Goal: Book appointment/travel/reservation

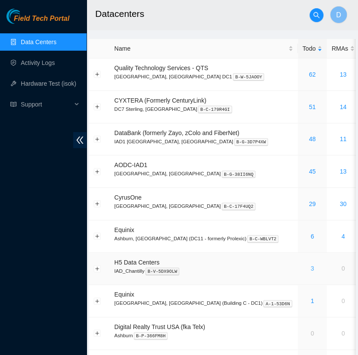
click at [310, 269] on link "3" at bounding box center [311, 268] width 3 height 7
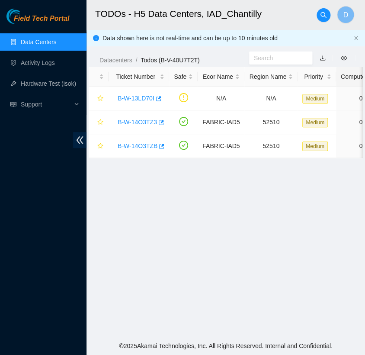
click at [45, 39] on link "Data Centers" at bounding box center [38, 42] width 35 height 7
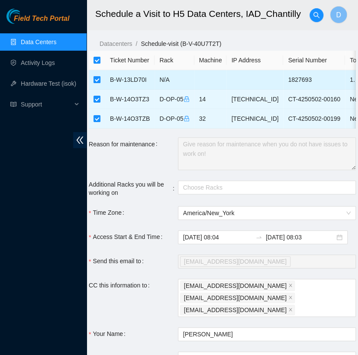
click at [97, 79] on input "checkbox" at bounding box center [96, 79] width 7 height 7
checkbox input "false"
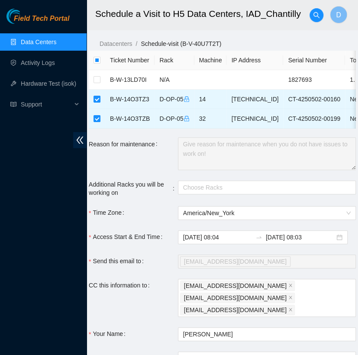
click at [54, 39] on link "Data Centers" at bounding box center [38, 42] width 35 height 7
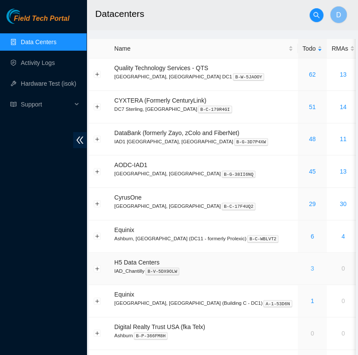
click at [310, 267] on link "3" at bounding box center [311, 268] width 3 height 7
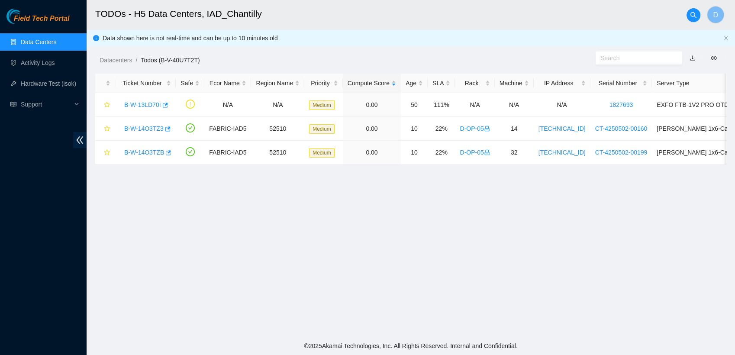
click at [47, 41] on link "Data Centers" at bounding box center [38, 42] width 35 height 7
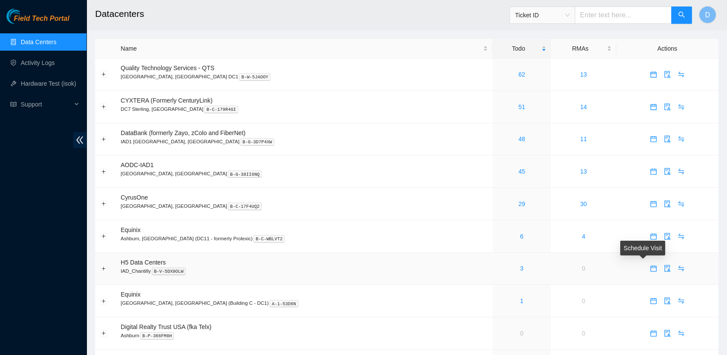
click at [365, 268] on icon "calendar" at bounding box center [653, 268] width 7 height 7
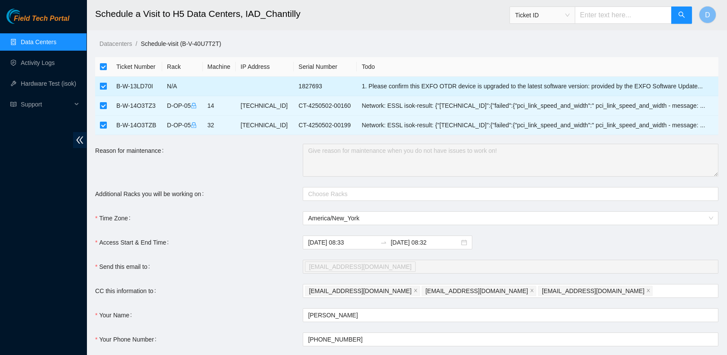
click at [103, 87] on input "checkbox" at bounding box center [103, 86] width 7 height 7
checkbox input "false"
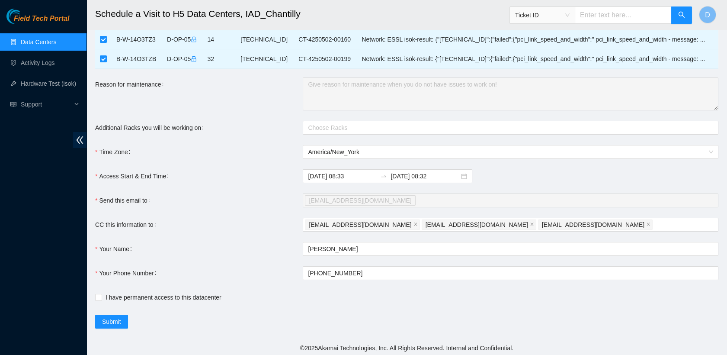
scroll to position [68, 0]
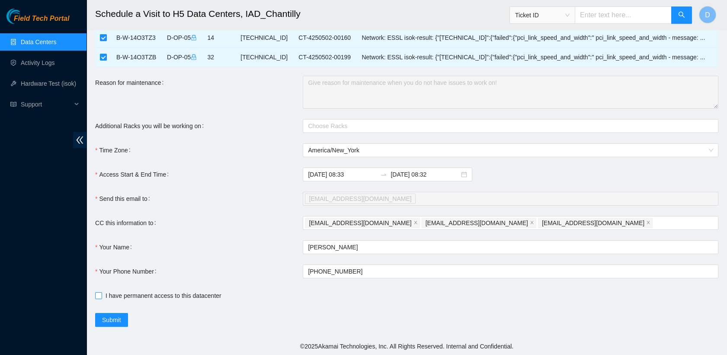
click at [99, 294] on input "I have permanent access to this datacenter" at bounding box center [98, 295] width 6 height 6
checkbox input "true"
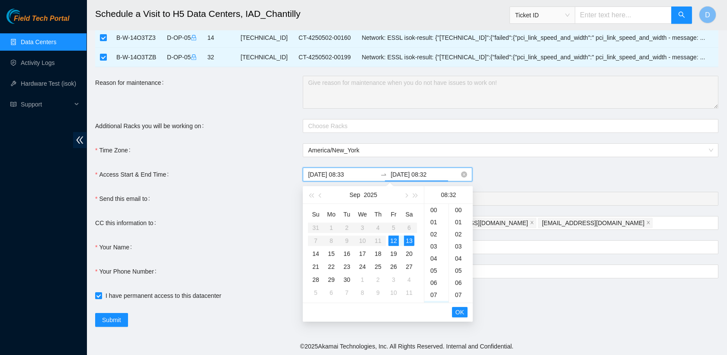
click at [365, 175] on input "2025-09-13 08:32" at bounding box center [425, 175] width 69 height 10
click at [365, 241] on div "12" at bounding box center [394, 240] width 10 height 10
click at [365, 230] on div "06" at bounding box center [437, 227] width 24 height 12
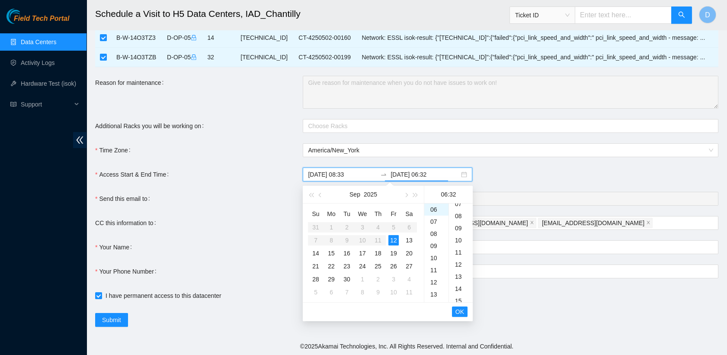
scroll to position [0, 0]
click at [365, 209] on div "00" at bounding box center [461, 209] width 24 height 12
type input "2025-09-12 06:00"
click at [365, 315] on span "OK" at bounding box center [460, 312] width 9 height 10
type input "2025-09-12 06:00"
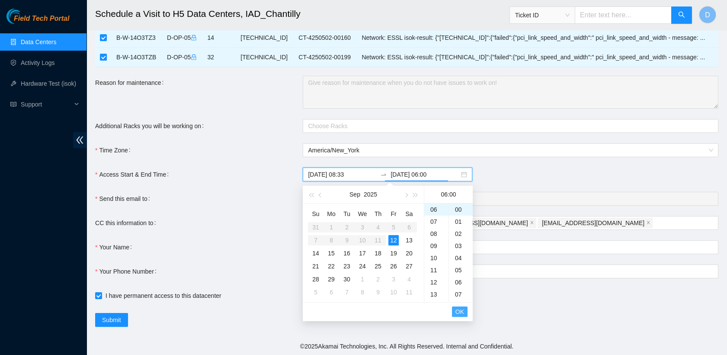
type input "2025-09-12 08:33"
click at [365, 232] on div "08" at bounding box center [437, 234] width 24 height 12
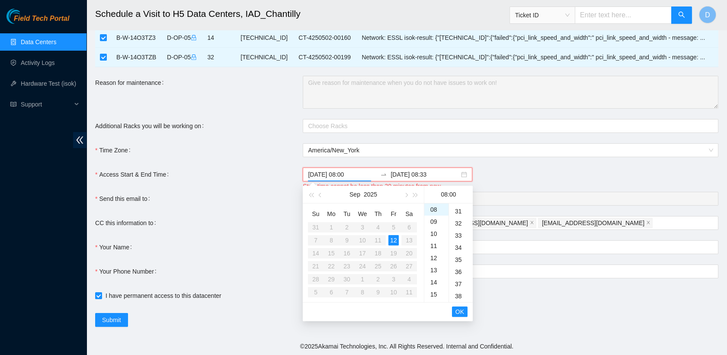
scroll to position [372, 0]
click at [365, 258] on div "35" at bounding box center [461, 261] width 24 height 12
type input "2025-09-12 08:35"
click at [365, 171] on input "2025-09-12 08:33" at bounding box center [425, 175] width 69 height 10
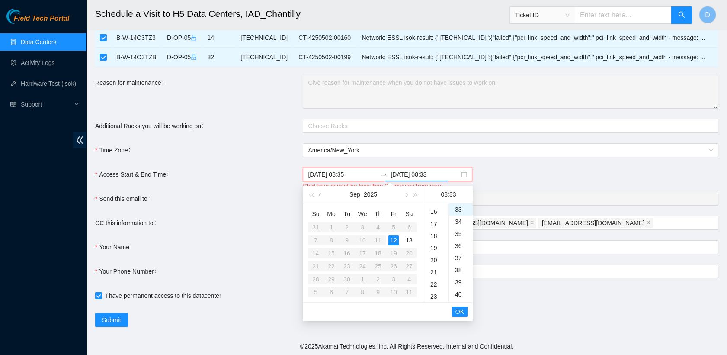
scroll to position [196, 0]
click at [365, 229] on div "18" at bounding box center [437, 232] width 24 height 12
click at [365, 213] on div "00" at bounding box center [461, 209] width 24 height 12
type input "2025-09-12 18:00"
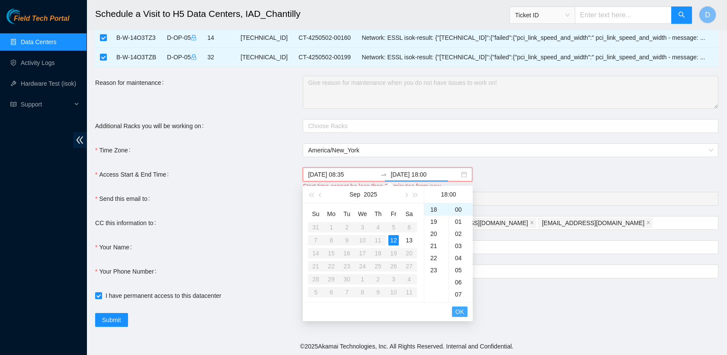
click at [365, 311] on span "OK" at bounding box center [460, 312] width 9 height 10
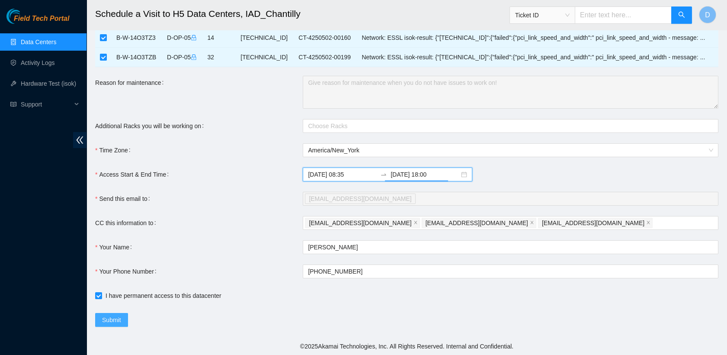
click at [114, 315] on span "Submit" at bounding box center [111, 320] width 19 height 10
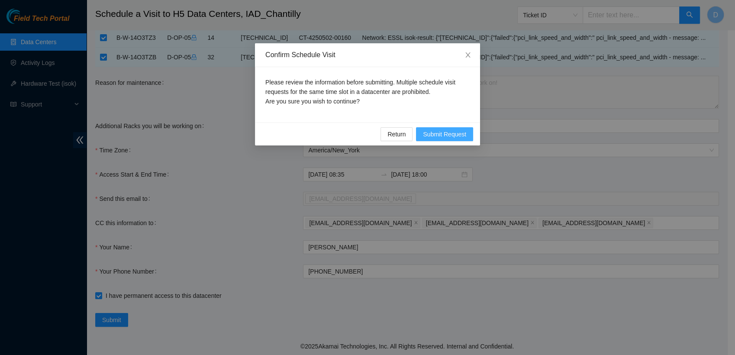
click at [365, 129] on span "Submit Request" at bounding box center [444, 134] width 43 height 10
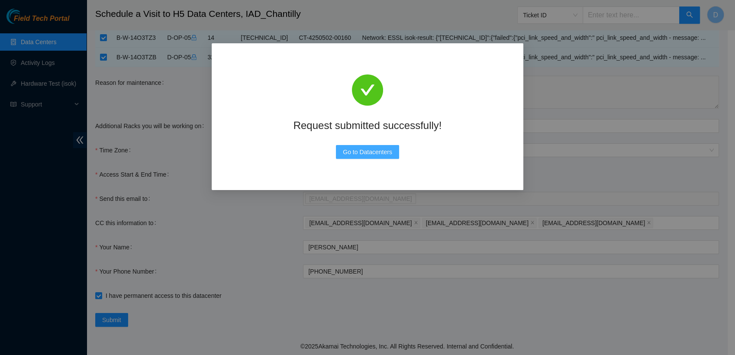
click at [364, 156] on span "Go to Datacenters" at bounding box center [367, 152] width 49 height 10
